Goal: Task Accomplishment & Management: Use online tool/utility

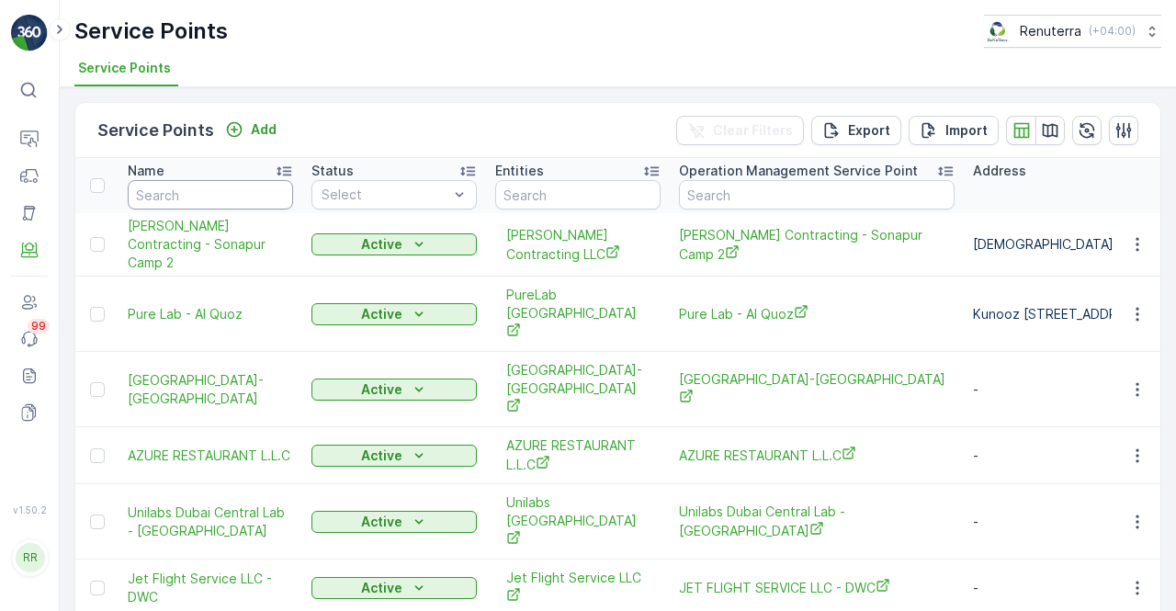
click at [199, 192] on input "text" at bounding box center [210, 194] width 165 height 29
type input "LIGHT"
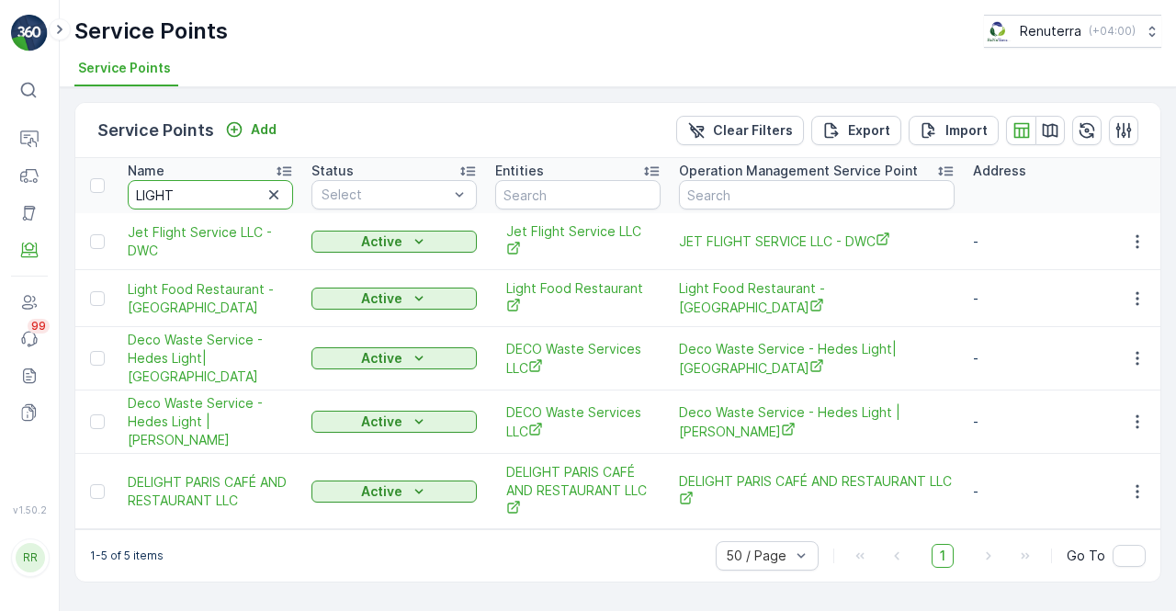
click at [208, 196] on input "LIGHT" at bounding box center [210, 194] width 165 height 29
click at [1151, 291] on button "button" at bounding box center [1137, 299] width 33 height 22
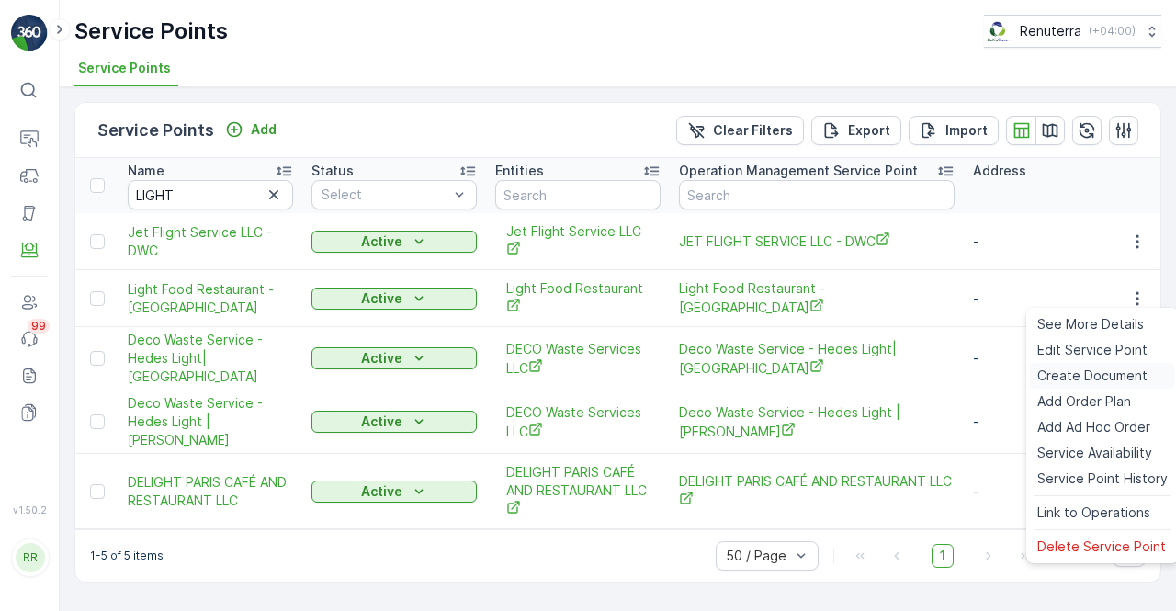
click at [1079, 381] on span "Create Document" at bounding box center [1093, 376] width 110 height 18
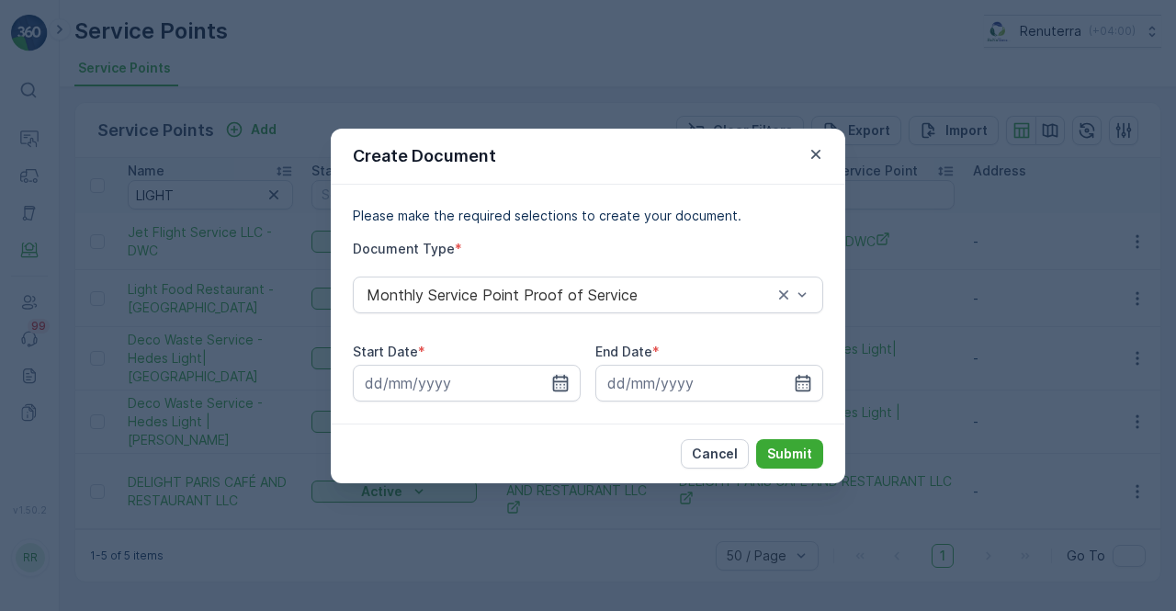
click at [562, 377] on icon "button" at bounding box center [560, 383] width 18 height 18
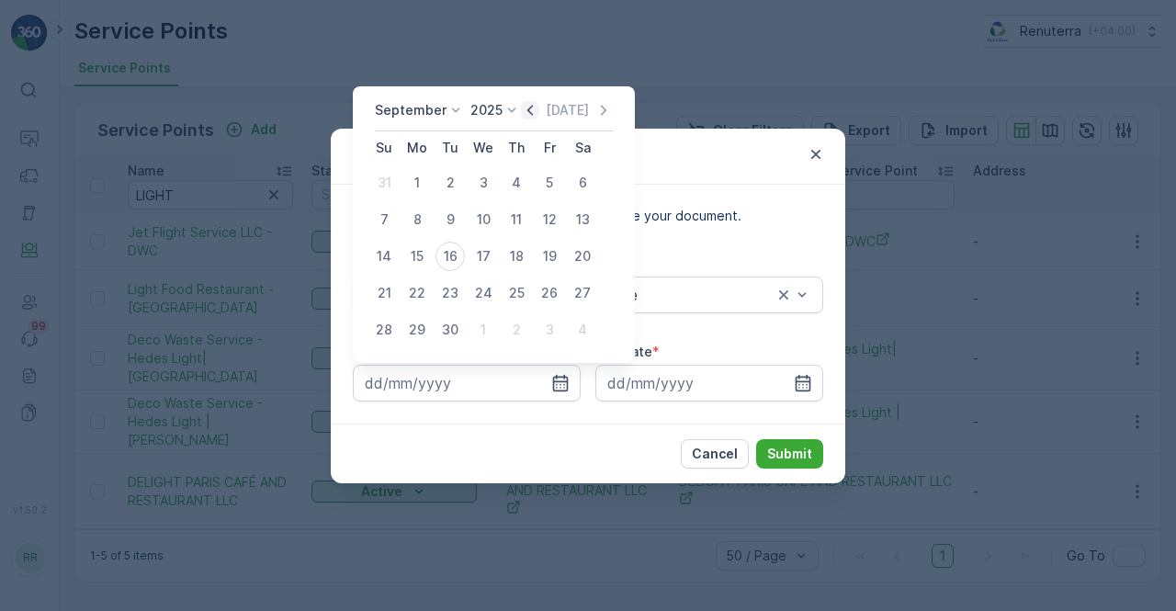
click at [524, 117] on icon "button" at bounding box center [530, 110] width 18 height 18
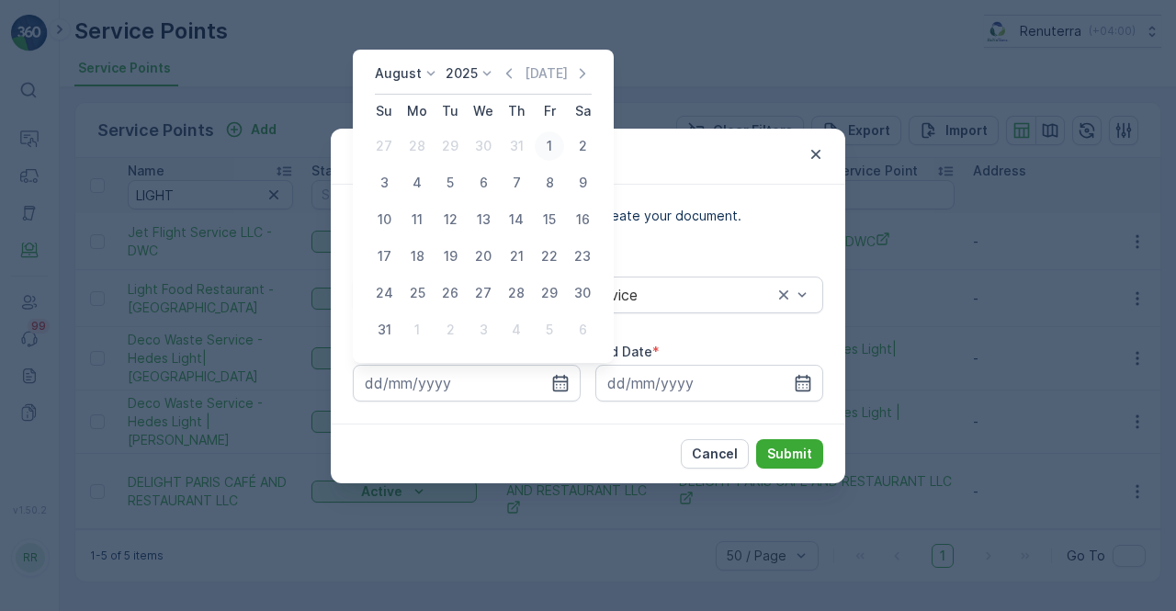
click at [550, 141] on div "1" at bounding box center [549, 145] width 29 height 29
type input "[DATE]"
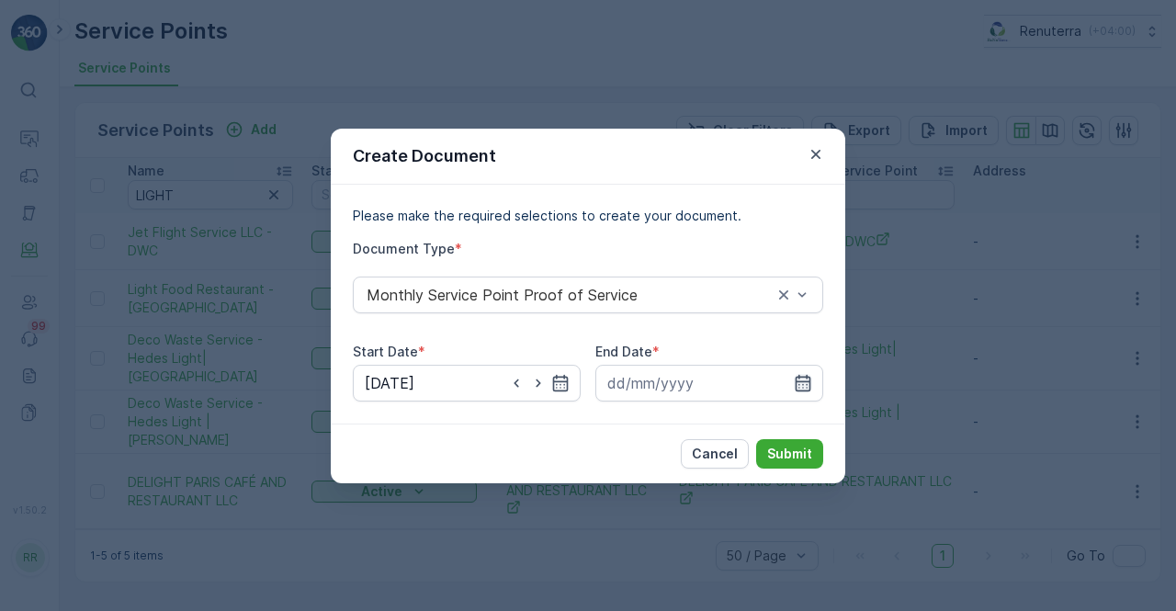
drag, startPoint x: 814, startPoint y: 381, endPoint x: 795, endPoint y: 378, distance: 19.6
click at [811, 381] on div at bounding box center [710, 383] width 228 height 37
click at [797, 372] on input at bounding box center [710, 383] width 228 height 37
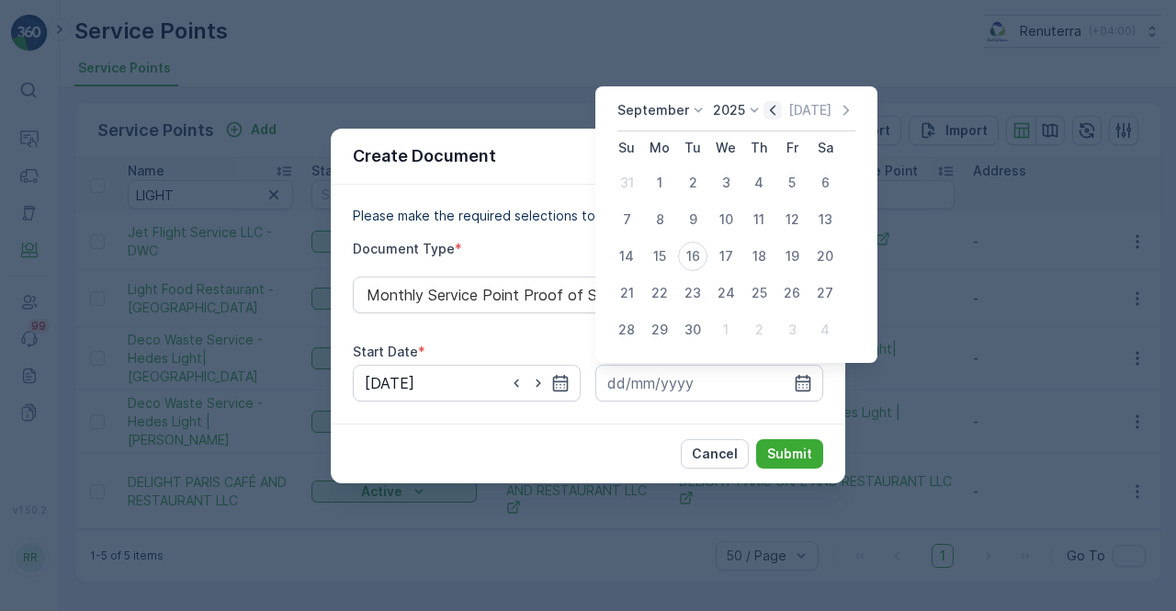
click at [767, 111] on icon "button" at bounding box center [773, 110] width 18 height 18
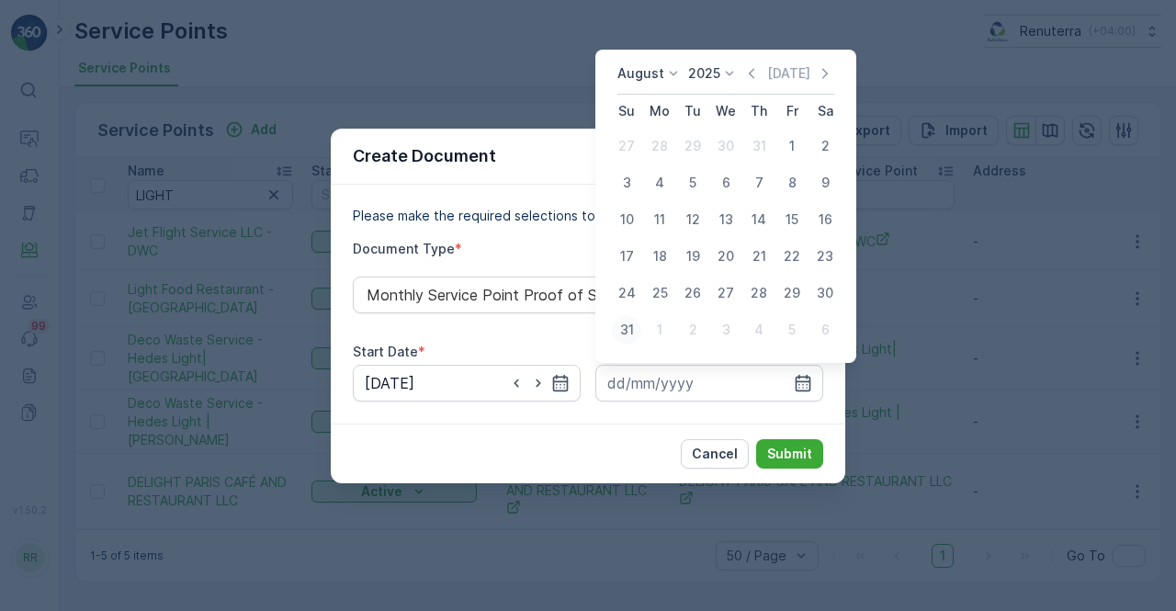
click at [631, 329] on div "31" at bounding box center [626, 329] width 29 height 29
type input "[DATE]"
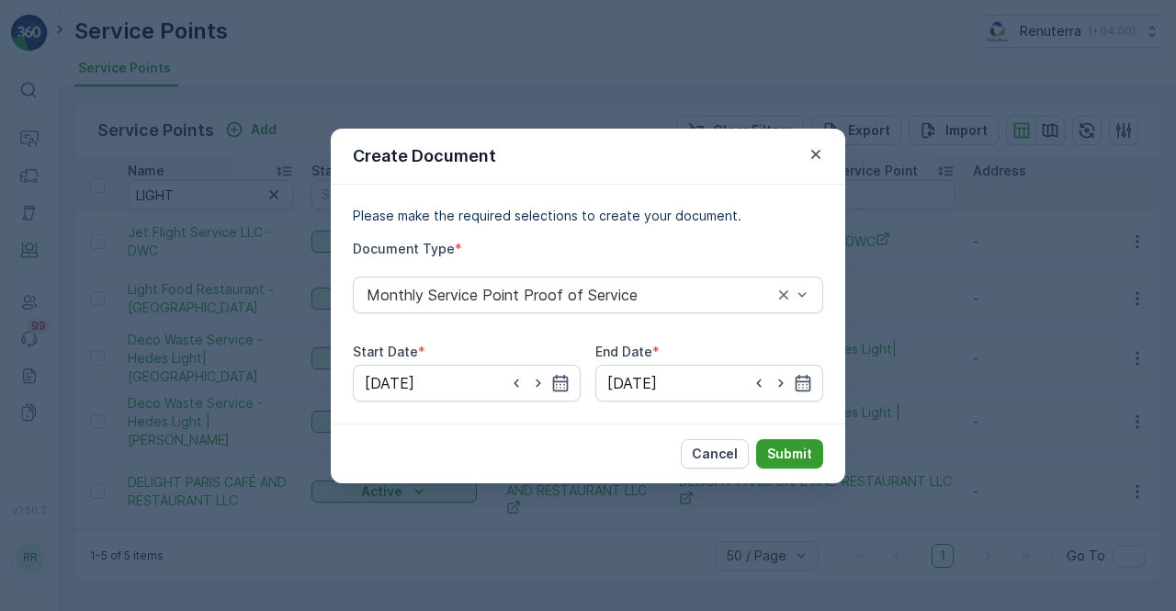
click at [800, 448] on p "Submit" at bounding box center [789, 454] width 45 height 18
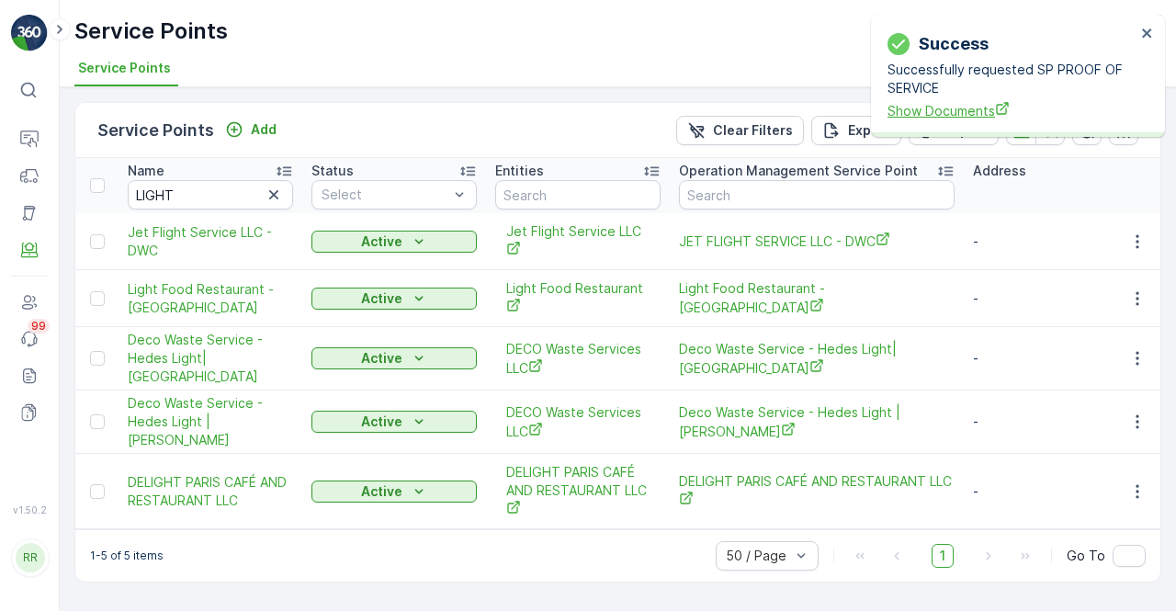
click at [908, 108] on span "Show Documents" at bounding box center [1012, 110] width 248 height 19
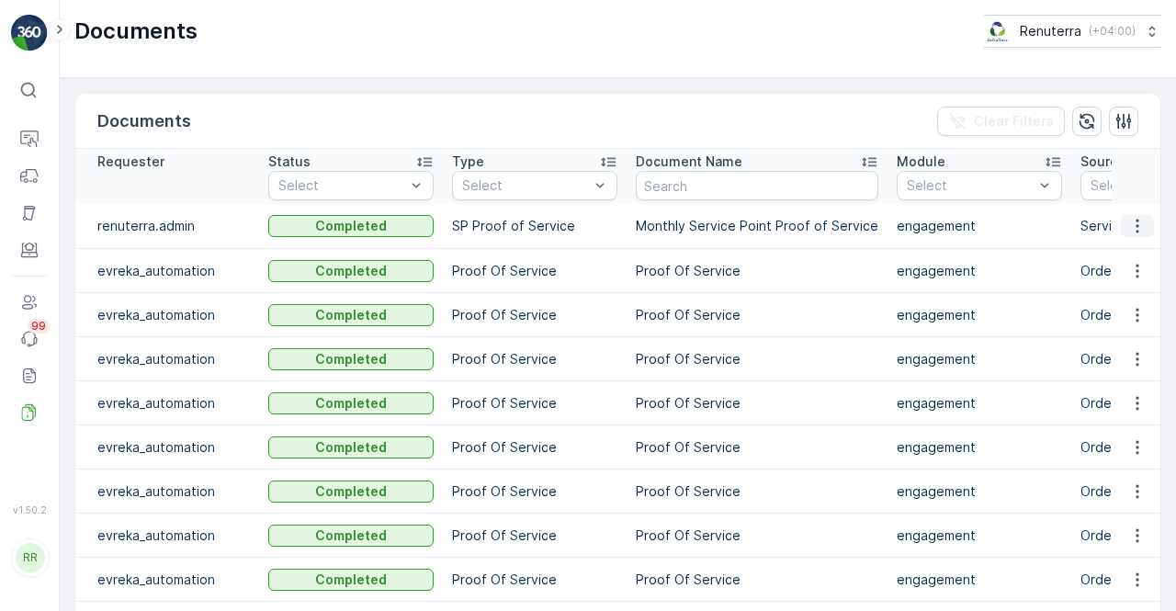
drag, startPoint x: 1136, startPoint y: 227, endPoint x: 1130, endPoint y: 234, distance: 9.8
click at [1136, 225] on icon "button" at bounding box center [1138, 226] width 18 height 18
click at [1110, 248] on span "See Details" at bounding box center [1132, 252] width 71 height 18
